Goal: Task Accomplishment & Management: Manage account settings

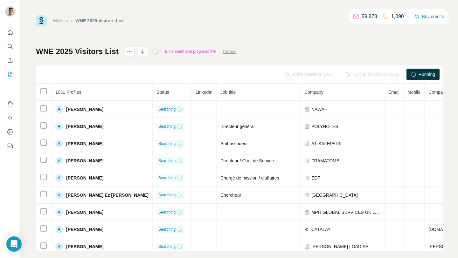
scroll to position [49, 0]
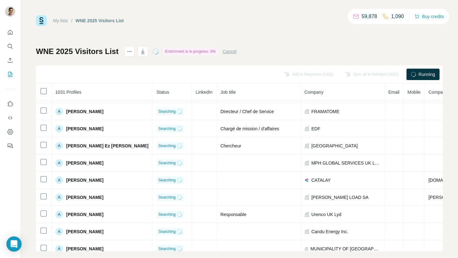
click at [233, 53] on button "Cancel" at bounding box center [230, 51] width 14 height 6
